Goal: Transaction & Acquisition: Book appointment/travel/reservation

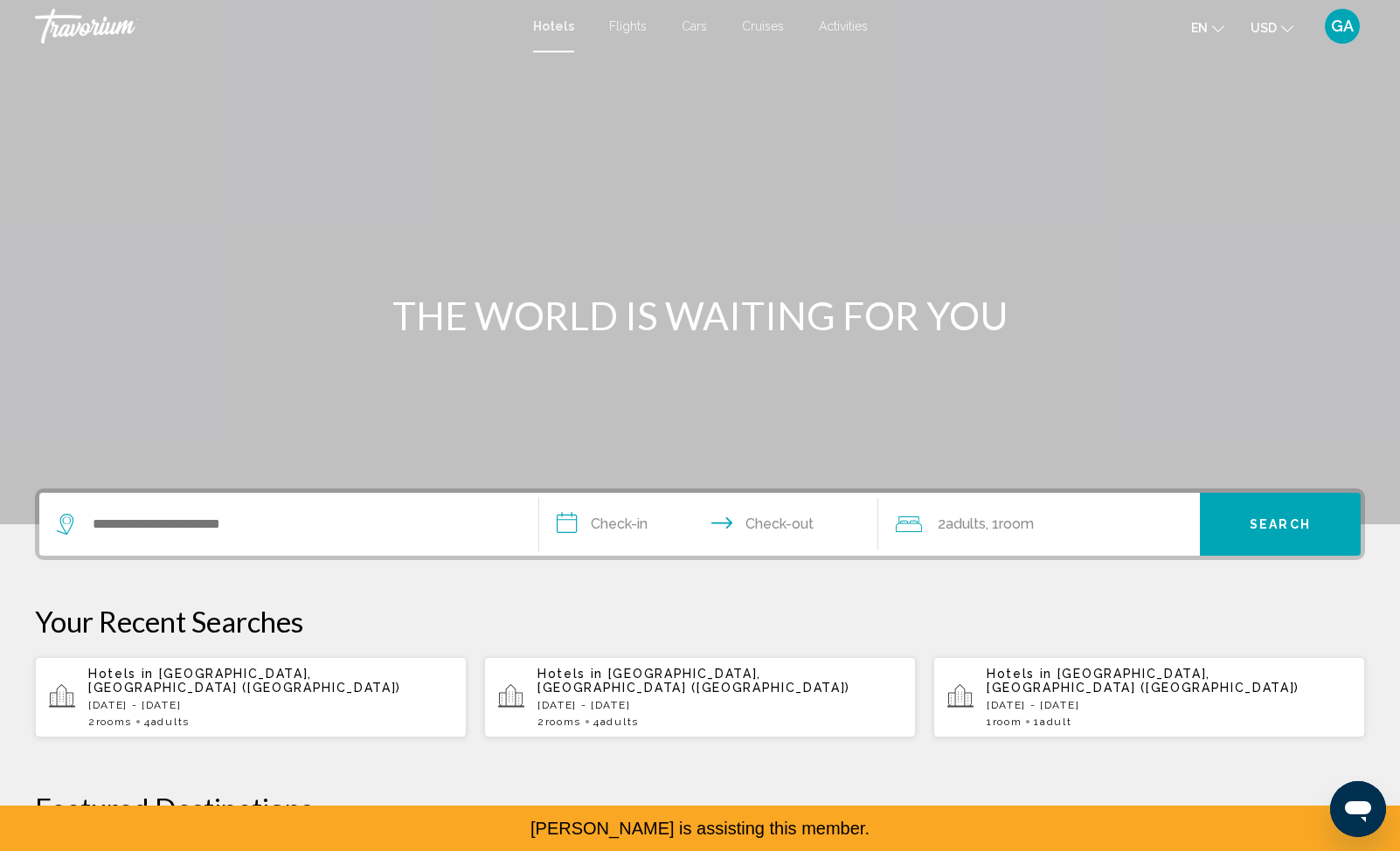
click at [397, 699] on p "[DATE] - [DATE]" at bounding box center [271, 705] width 364 height 12
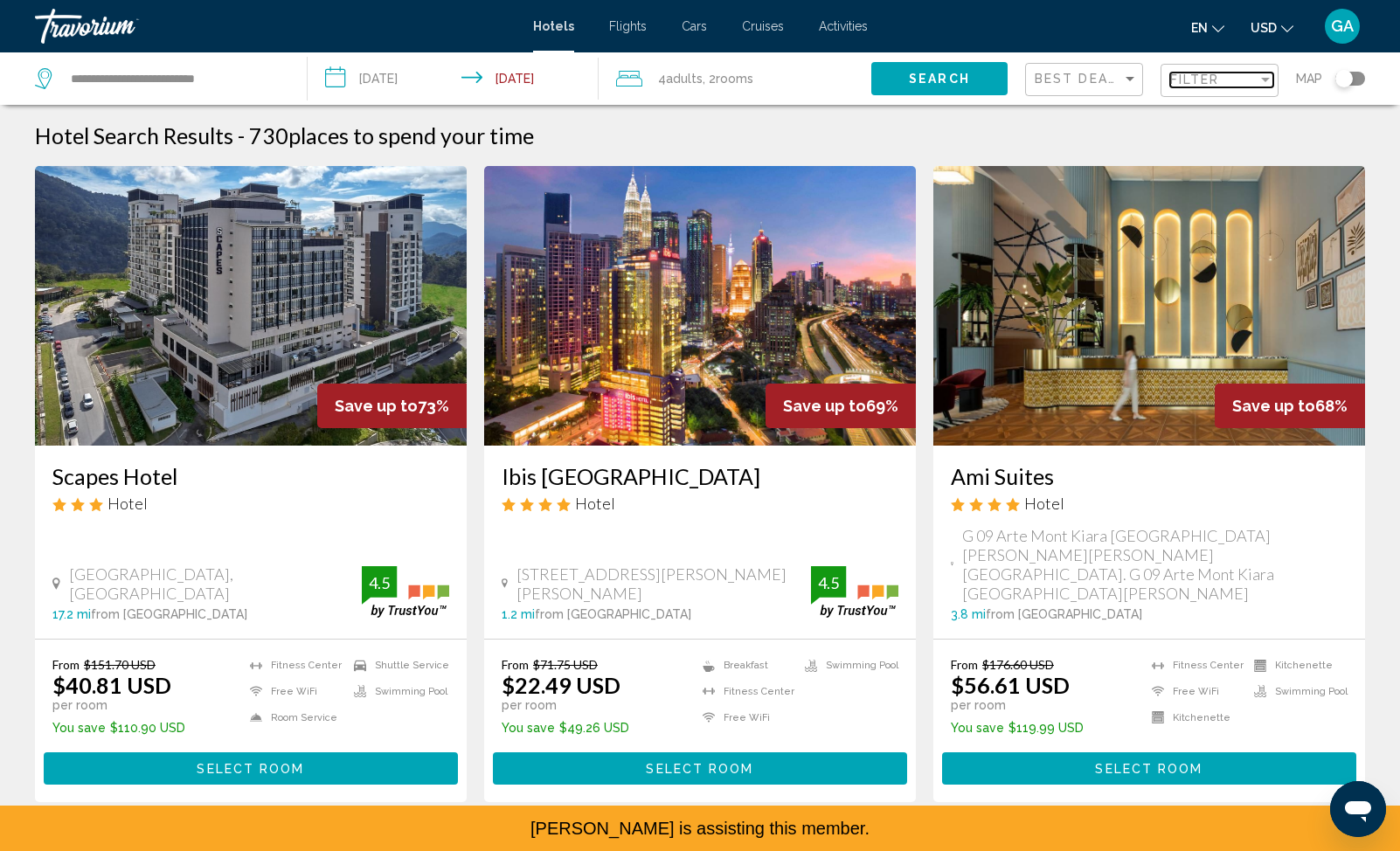
click at [1205, 80] on span "Filter" at bounding box center [1195, 79] width 50 height 14
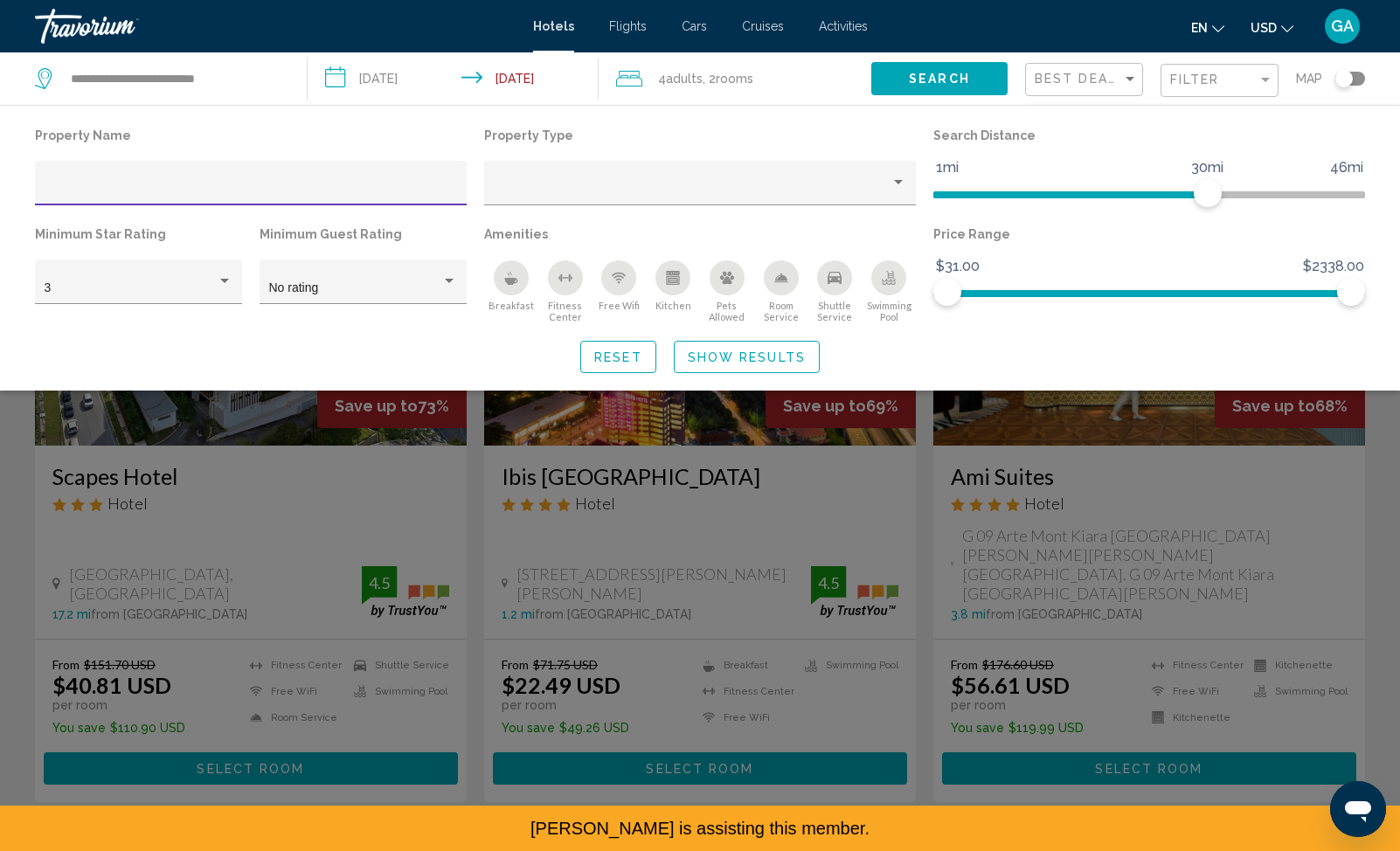
click at [99, 179] on div "Hotel Filters" at bounding box center [252, 189] width 414 height 36
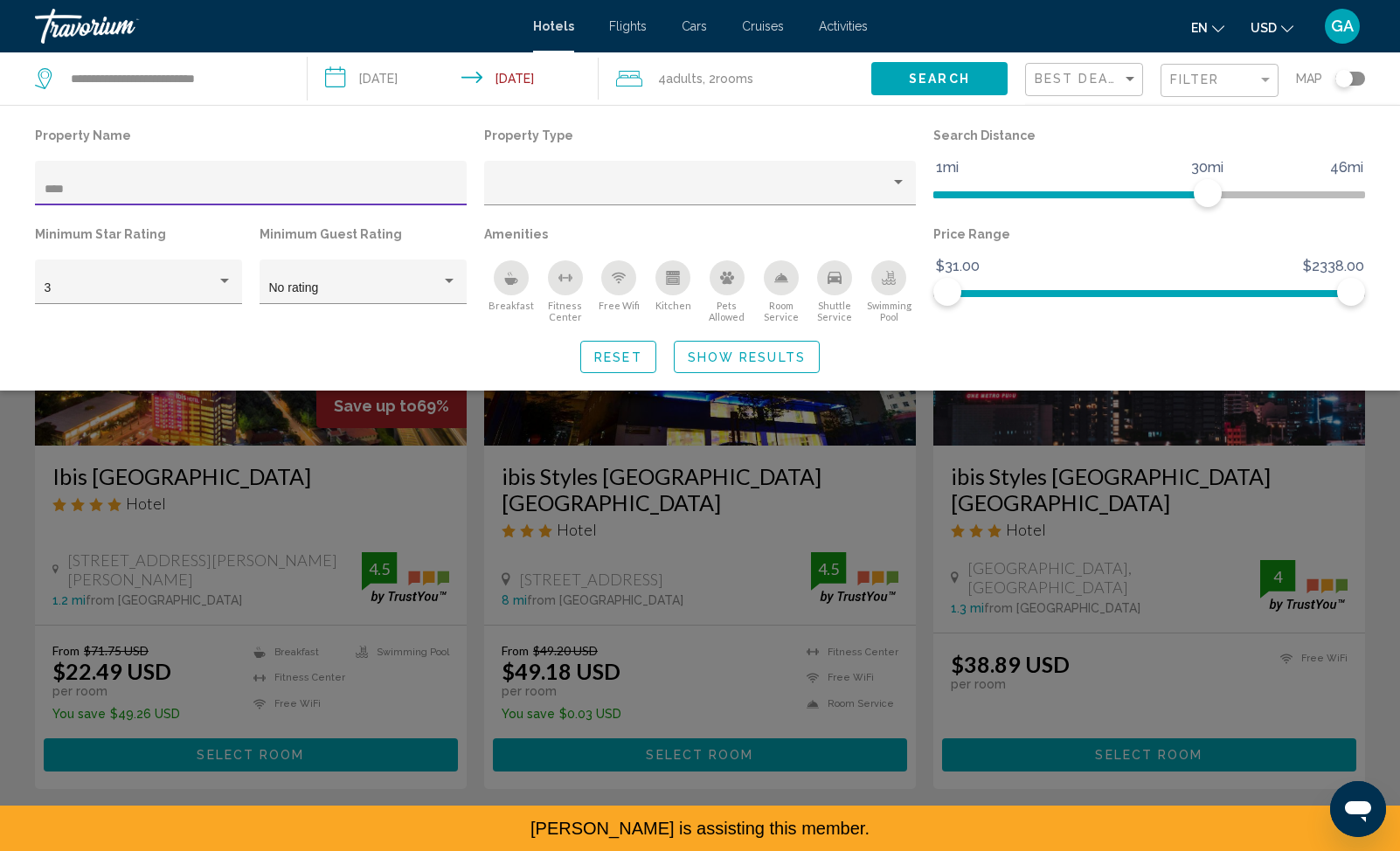
type input "****"
click at [744, 356] on span "Show Results" at bounding box center [747, 357] width 118 height 14
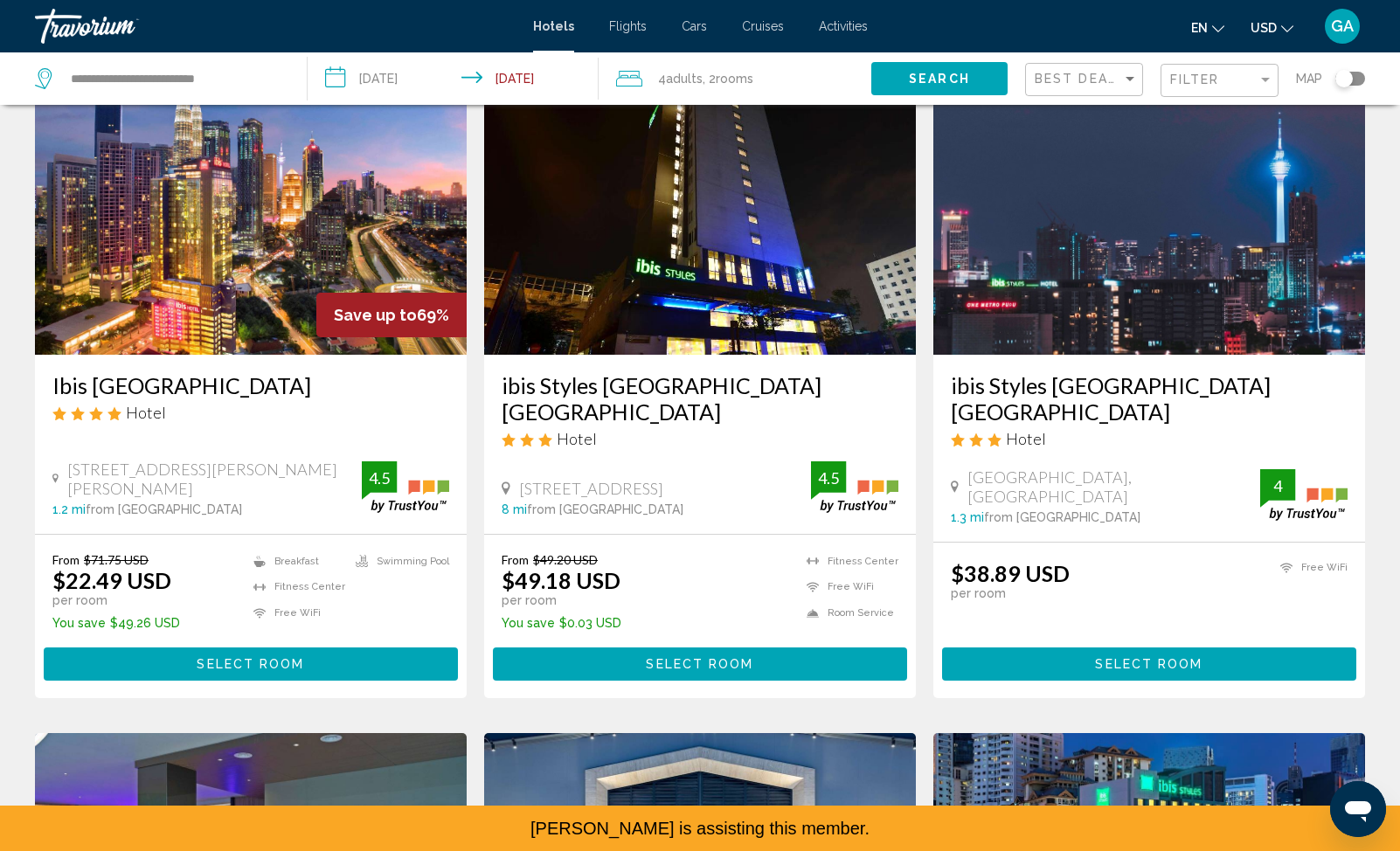
scroll to position [97, 0]
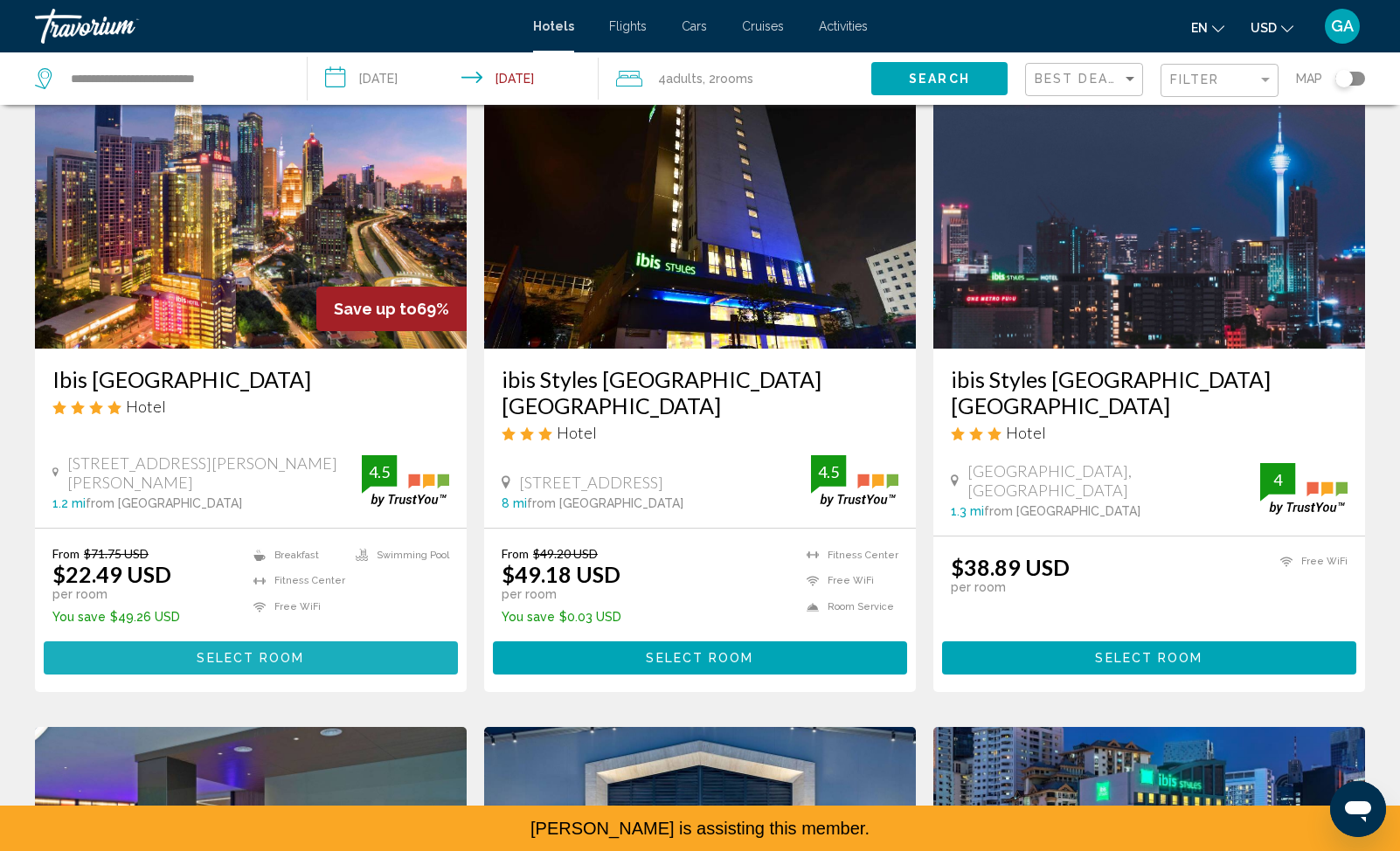
click at [214, 652] on span "Select Room" at bounding box center [250, 659] width 108 height 14
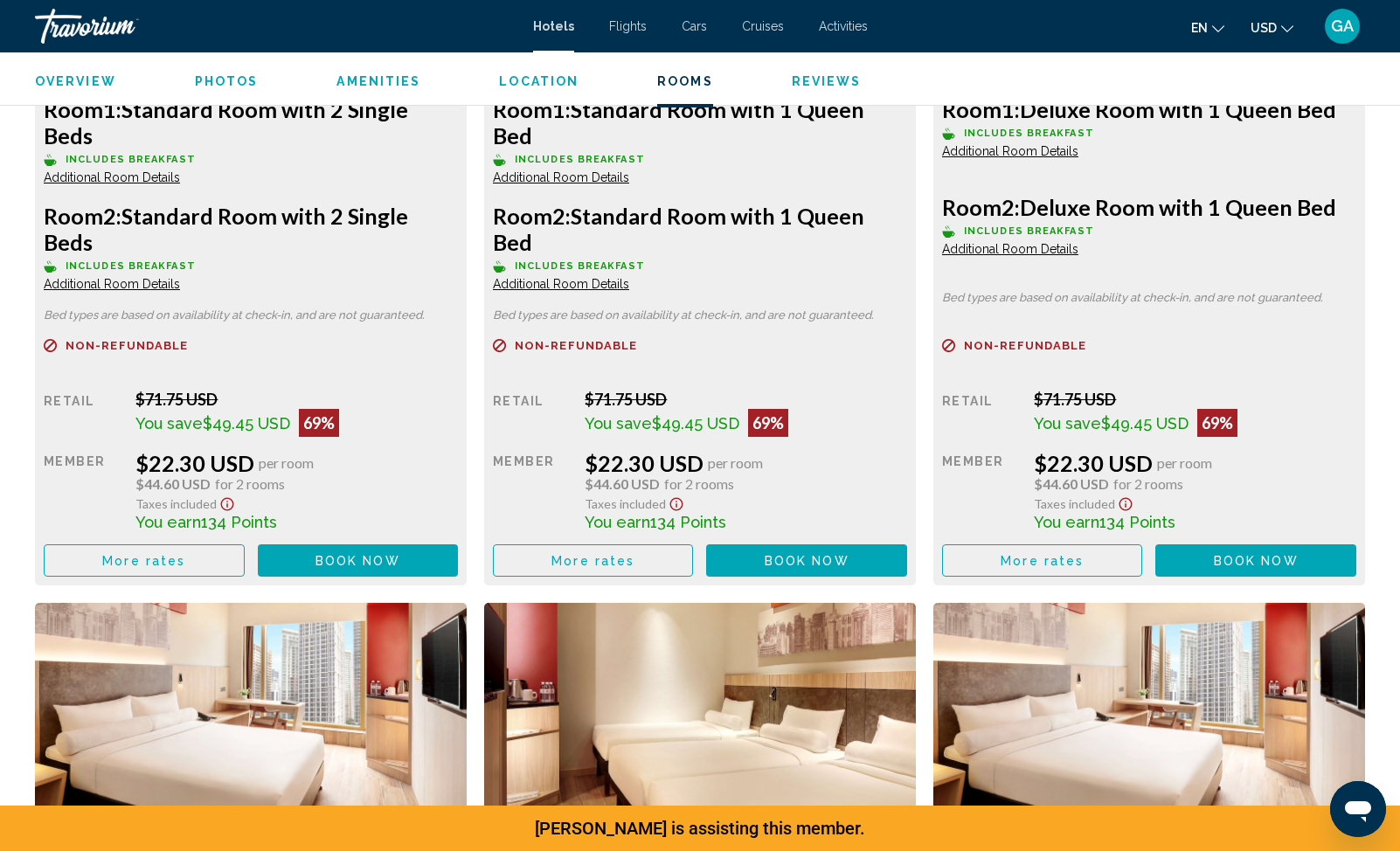
scroll to position [2593, 0]
